Goal: Task Accomplishment & Management: Manage account settings

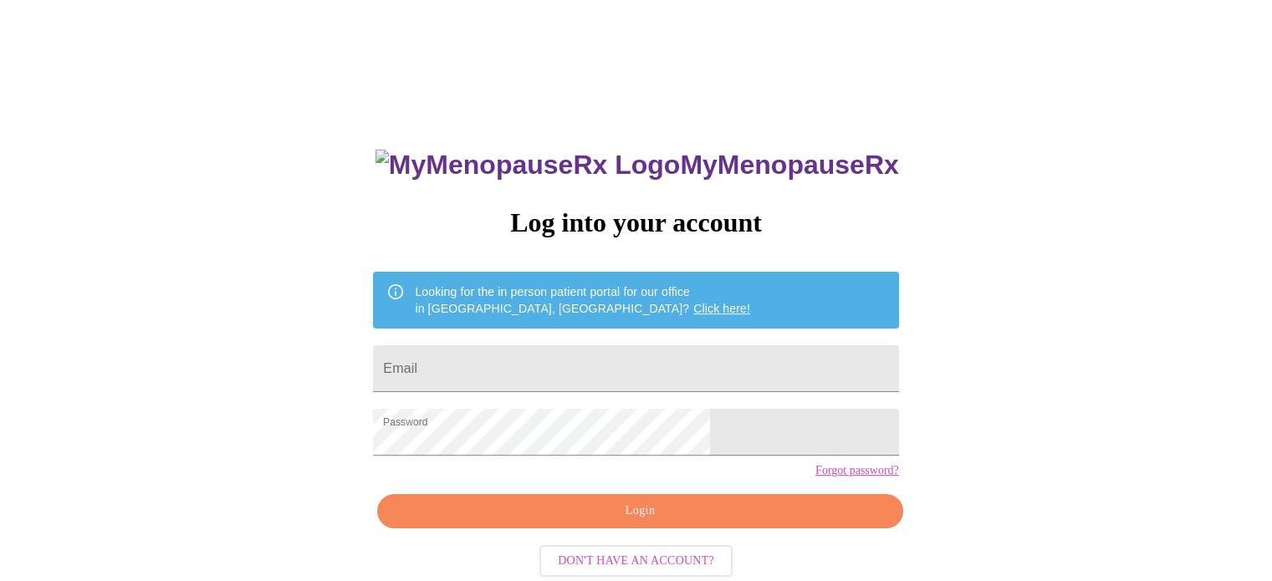
click at [640, 522] on span "Login" at bounding box center [640, 511] width 487 height 21
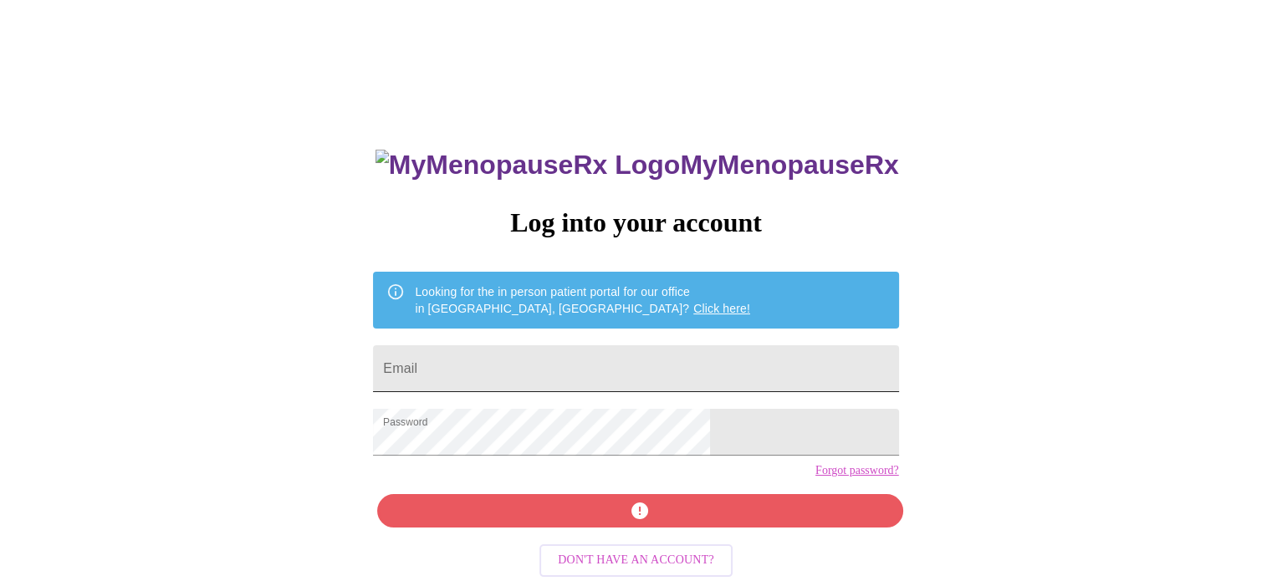
click at [620, 371] on input "Email" at bounding box center [635, 368] width 525 height 47
type input "drlajeunesse@hotmail.com"
click at [636, 540] on div "MyMenopauseRx Log into your account Looking for the in person patient portal fo…" at bounding box center [635, 413] width 559 height 581
click at [762, 540] on div "MyMenopauseRx Log into your account Looking for the in person patient portal fo…" at bounding box center [635, 413] width 559 height 581
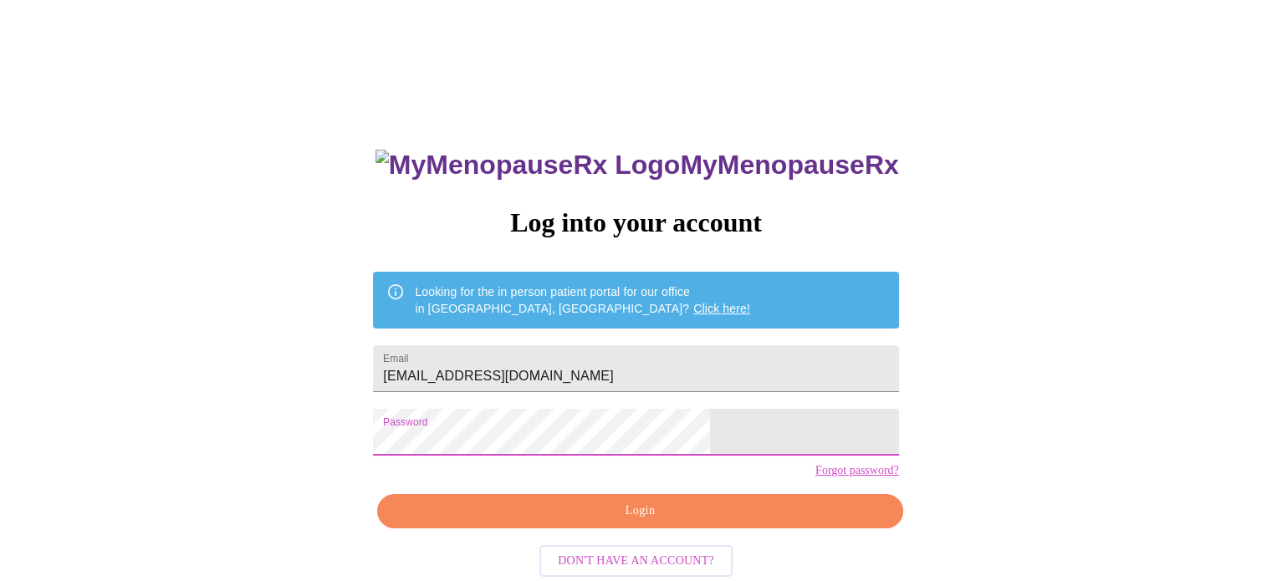
drag, startPoint x: 942, startPoint y: 496, endPoint x: 793, endPoint y: 514, distance: 150.0
click at [941, 496] on div "MyMenopauseRx Log into your account Looking for the in person patient portal fo…" at bounding box center [636, 356] width 1259 height 698
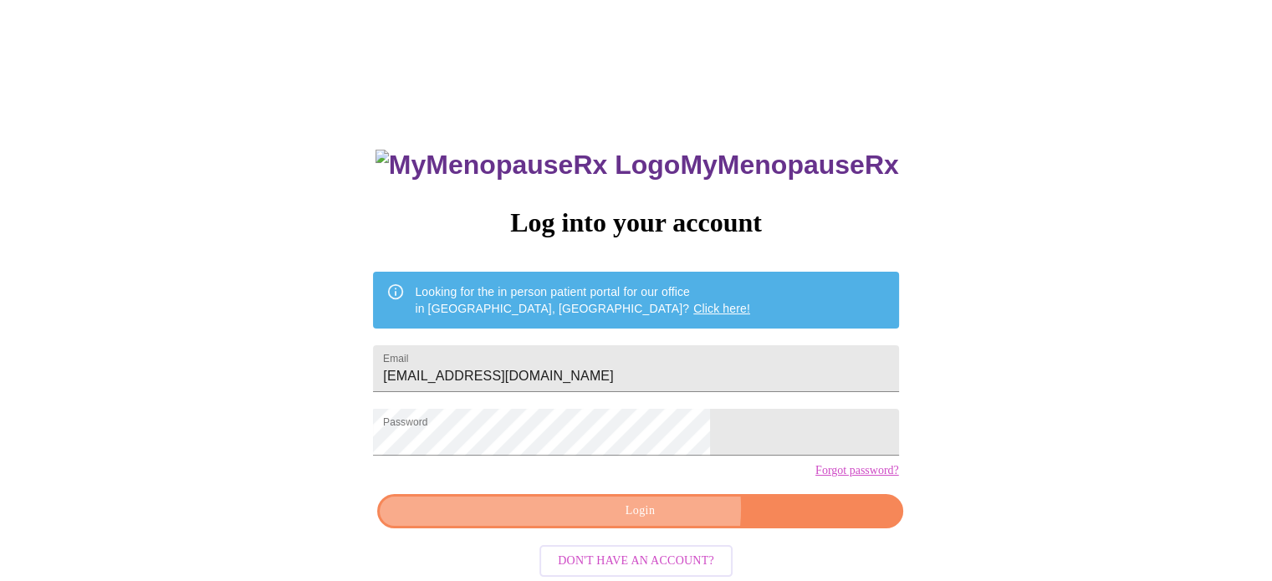
click at [653, 522] on span "Login" at bounding box center [640, 511] width 487 height 21
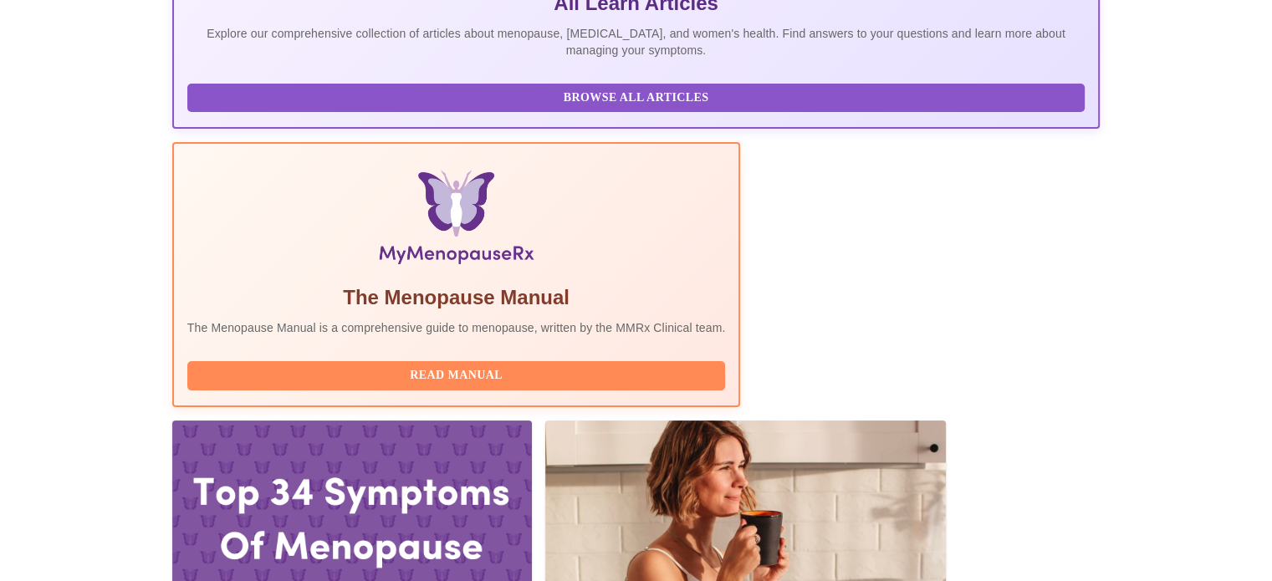
scroll to position [418, 0]
